Goal: Complete application form

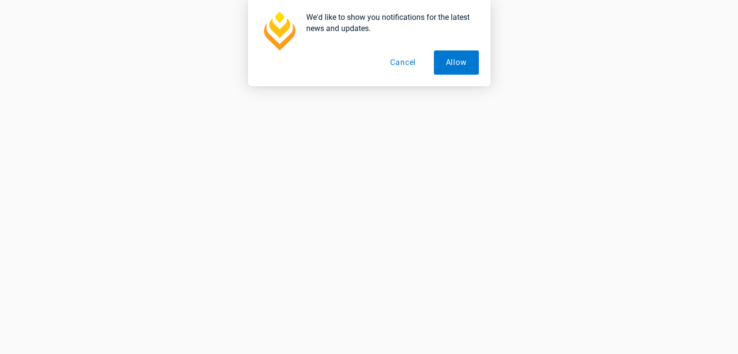
click at [408, 65] on button "Cancel" at bounding box center [403, 62] width 50 height 24
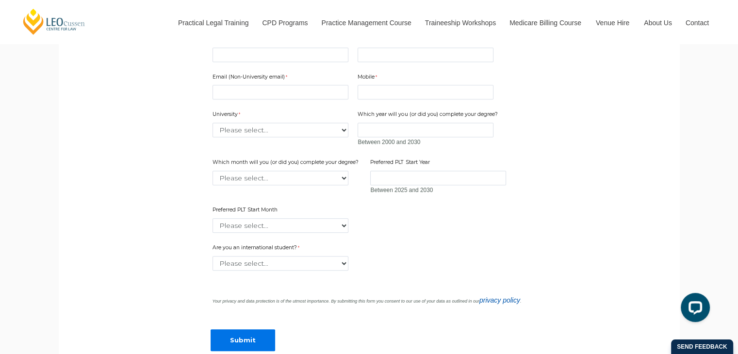
scroll to position [728, 0]
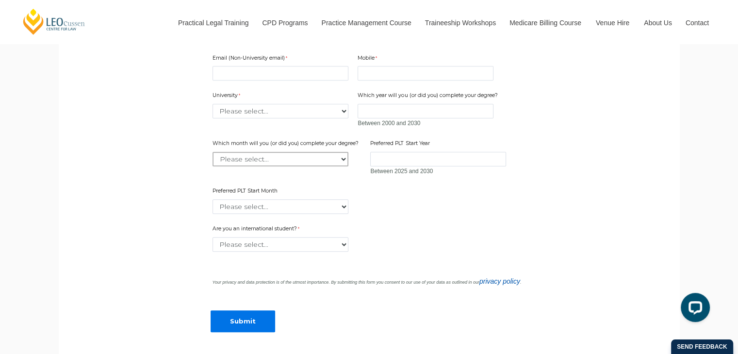
click at [300, 166] on select "Please select... January February March April May June July August September Oc…" at bounding box center [280, 159] width 136 height 15
select select "tfa_2226"
click at [212, 166] on select "Please select... January February March April May June July August September Oc…" at bounding box center [280, 159] width 136 height 15
click at [385, 166] on input "Preferred PLT Start Year" at bounding box center [438, 159] width 136 height 15
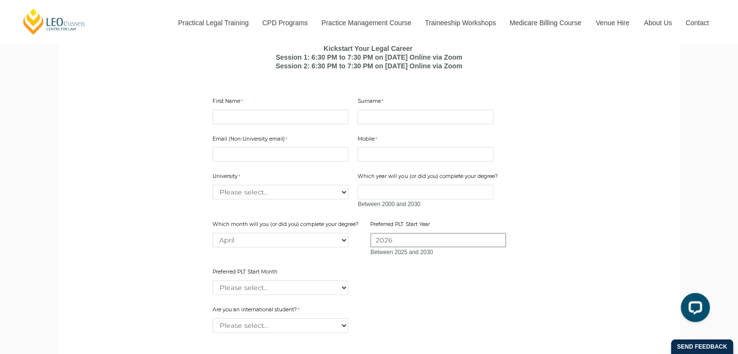
type input "2026"
click at [250, 124] on input "First Name" at bounding box center [280, 117] width 136 height 15
type input "[PERSON_NAME]"
type input "[EMAIL_ADDRESS][DOMAIN_NAME]"
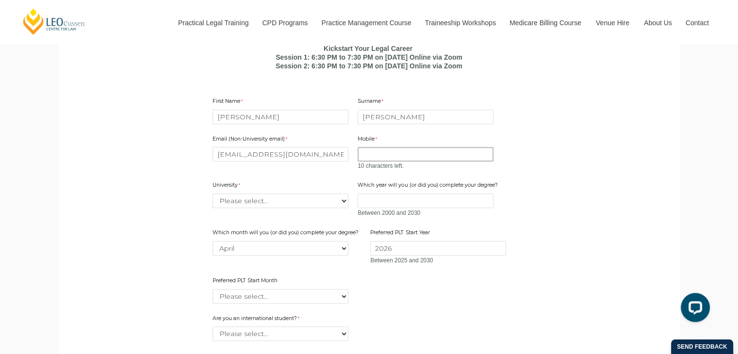
click at [380, 162] on input "Mobile" at bounding box center [425, 154] width 136 height 15
type input "8310674476"
click at [280, 210] on div "University Please select... [GEOGRAPHIC_DATA] [GEOGRAPHIC_DATA] [GEOGRAPHIC_DAT…" at bounding box center [281, 194] width 144 height 31
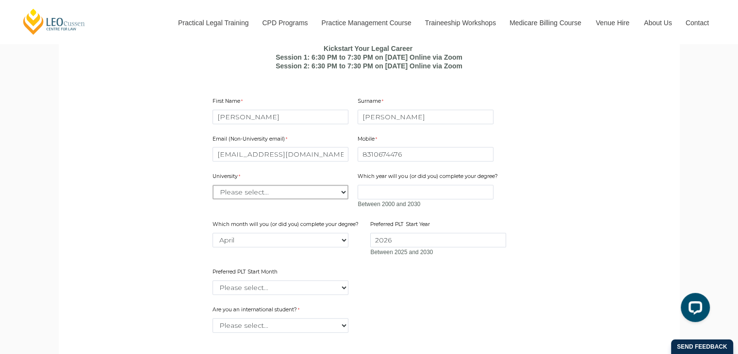
select select "tfa_2220"
click at [212, 199] on select "Please select... [GEOGRAPHIC_DATA] [GEOGRAPHIC_DATA] [GEOGRAPHIC_DATA] [GEOGRAP…" at bounding box center [280, 192] width 136 height 15
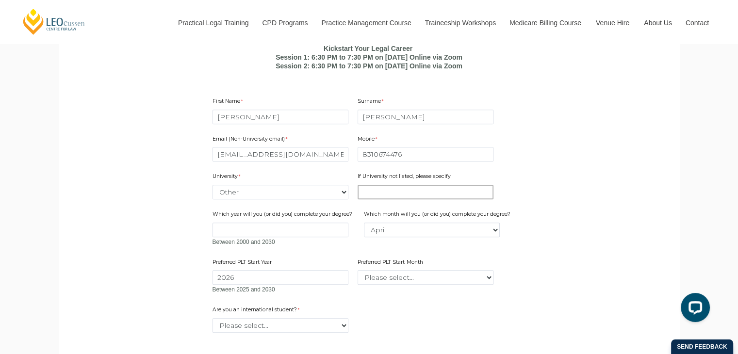
click at [384, 199] on input "If University not listed, please specify" at bounding box center [425, 192] width 136 height 15
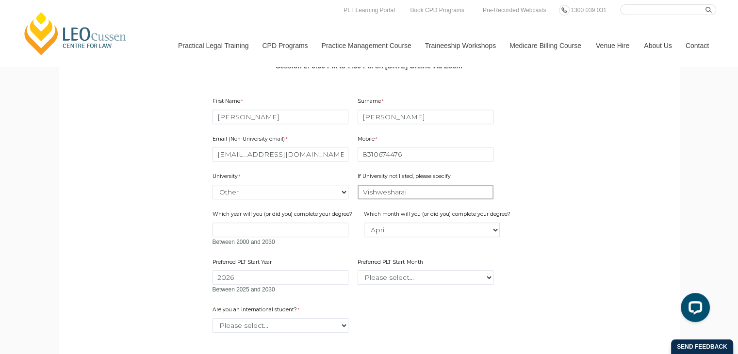
click at [410, 199] on input "Vishwesharai" at bounding box center [425, 192] width 136 height 15
paste input "vesvaraya [GEOGRAPHIC_DATA]"
type input "[GEOGRAPHIC_DATA]"
click at [309, 237] on input "Which year will you (or did you) complete your degree?" at bounding box center [280, 230] width 136 height 15
type input "2026"
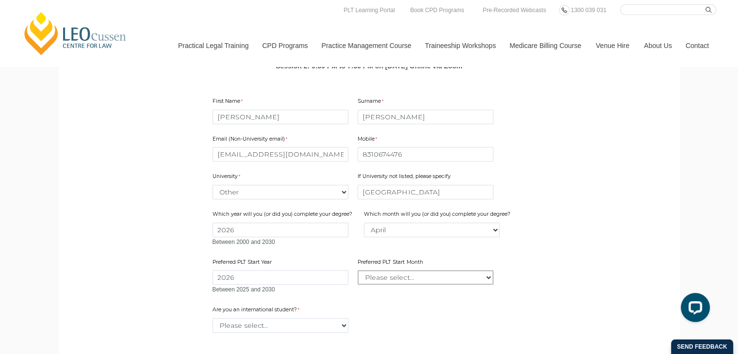
click at [381, 285] on select "Please select... January February March April May June July August September Oc…" at bounding box center [425, 277] width 136 height 15
select select "tfa_2339"
click at [357, 285] on select "Please select... January February March April May June July August September Oc…" at bounding box center [425, 277] width 136 height 15
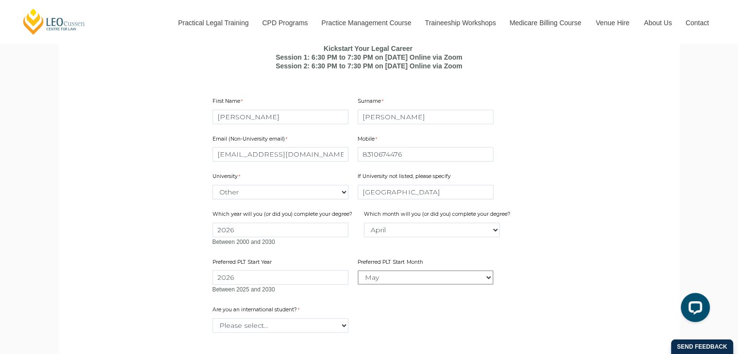
scroll to position [728, 0]
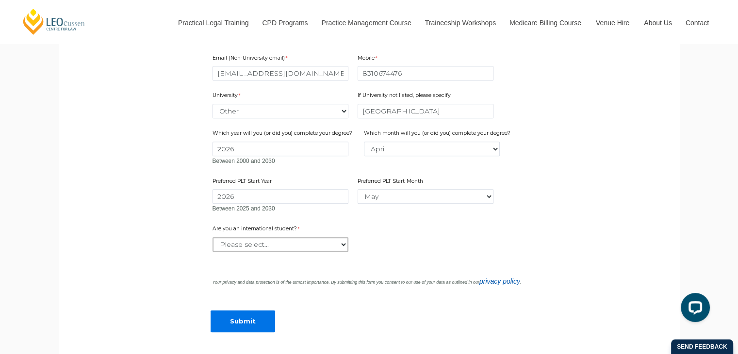
click at [258, 252] on select "Please select... Yes No" at bounding box center [280, 244] width 136 height 15
select select "tfa_60"
click at [212, 252] on select "Please select... Yes No" at bounding box center [280, 244] width 136 height 15
click at [243, 332] on input "Submit" at bounding box center [242, 321] width 65 height 22
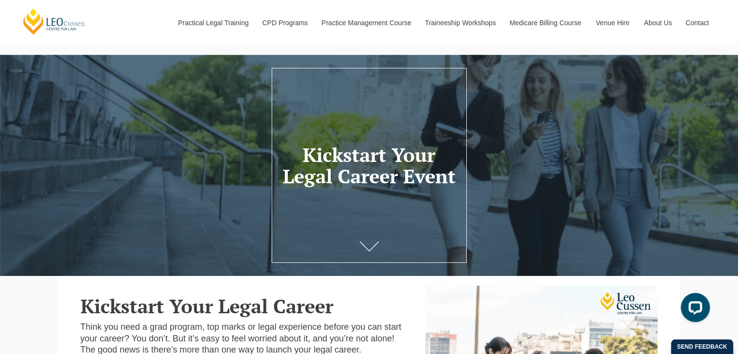
scroll to position [0, 0]
